Goal: Information Seeking & Learning: Learn about a topic

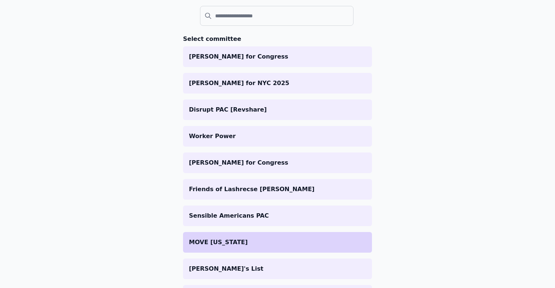
scroll to position [79, 0]
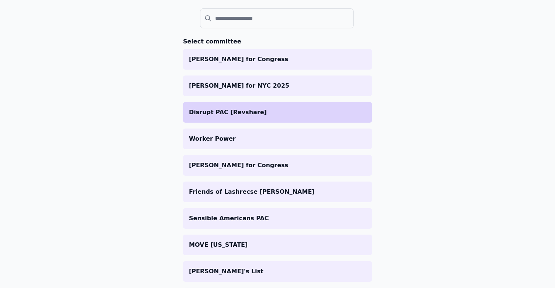
click at [278, 111] on p "Disrupt PAC [Revshare]" at bounding box center [277, 112] width 177 height 9
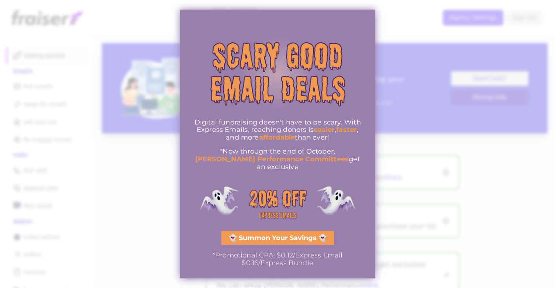
click at [131, 164] on div at bounding box center [277, 144] width 555 height 288
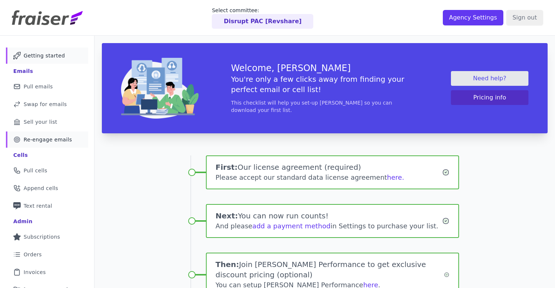
click at [44, 143] on span "Re-engage emails" at bounding box center [48, 139] width 48 height 7
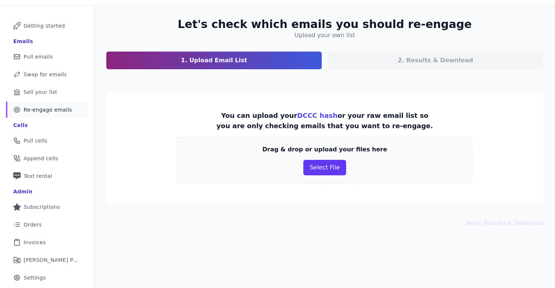
scroll to position [45, 0]
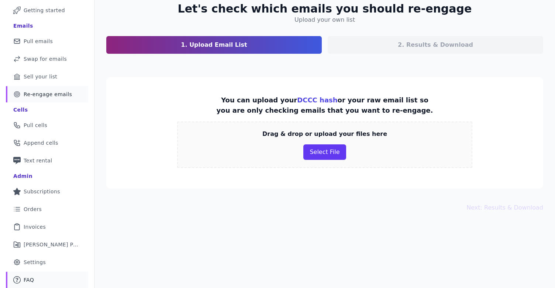
click at [45, 282] on link "Mail Icon Outline of a question FAQ" at bounding box center [47, 280] width 82 height 16
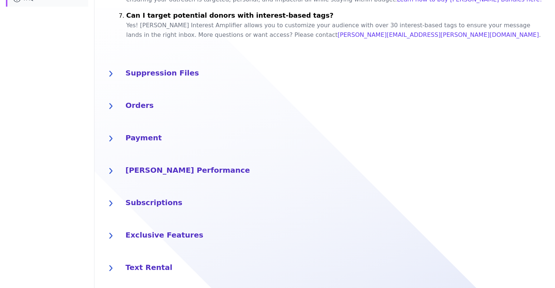
scroll to position [373, 0]
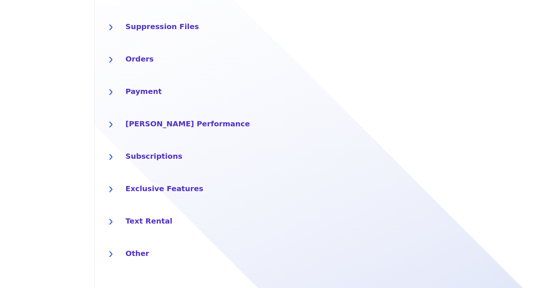
click at [156, 189] on h4 "Exclusive Features" at bounding box center [335, 188] width 420 height 12
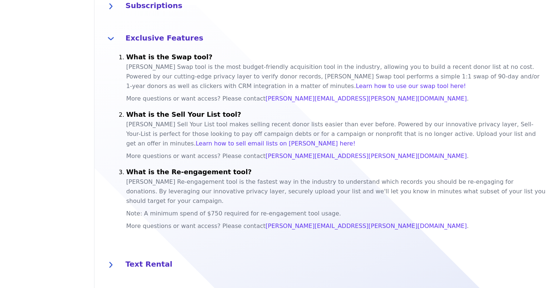
scroll to position [558, 0]
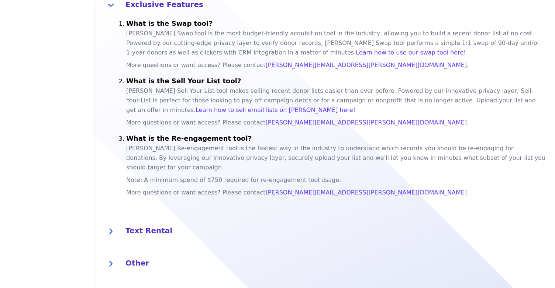
click at [183, 224] on h4 "Text Rental" at bounding box center [335, 230] width 420 height 12
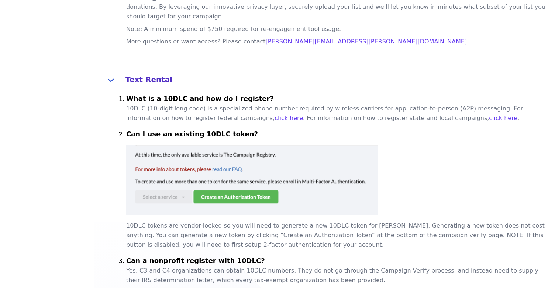
scroll to position [790, 0]
